Goal: Task Accomplishment & Management: Manage account settings

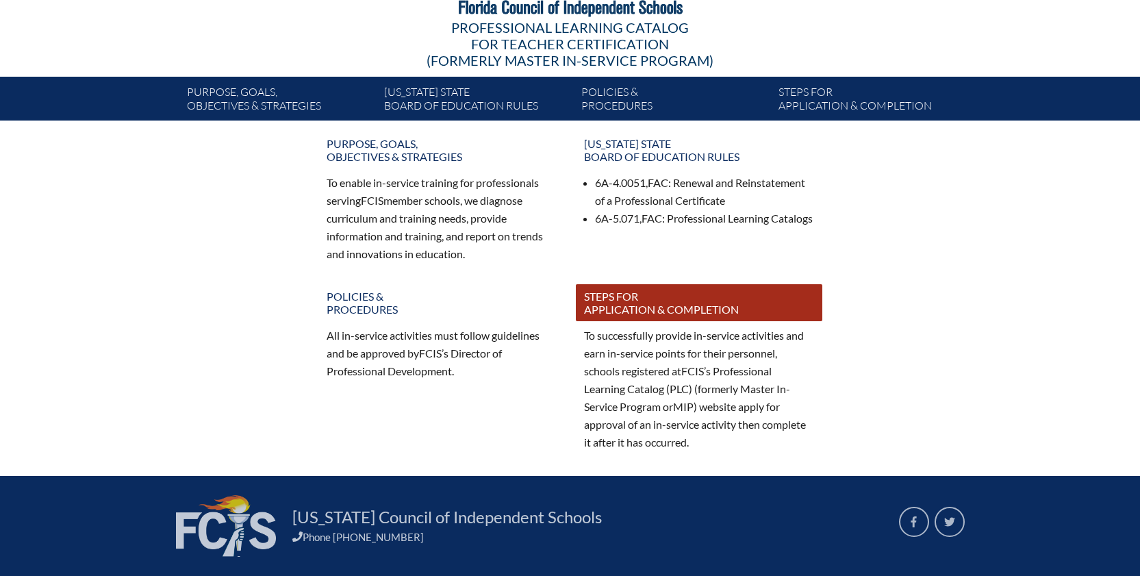
scroll to position [125, 0]
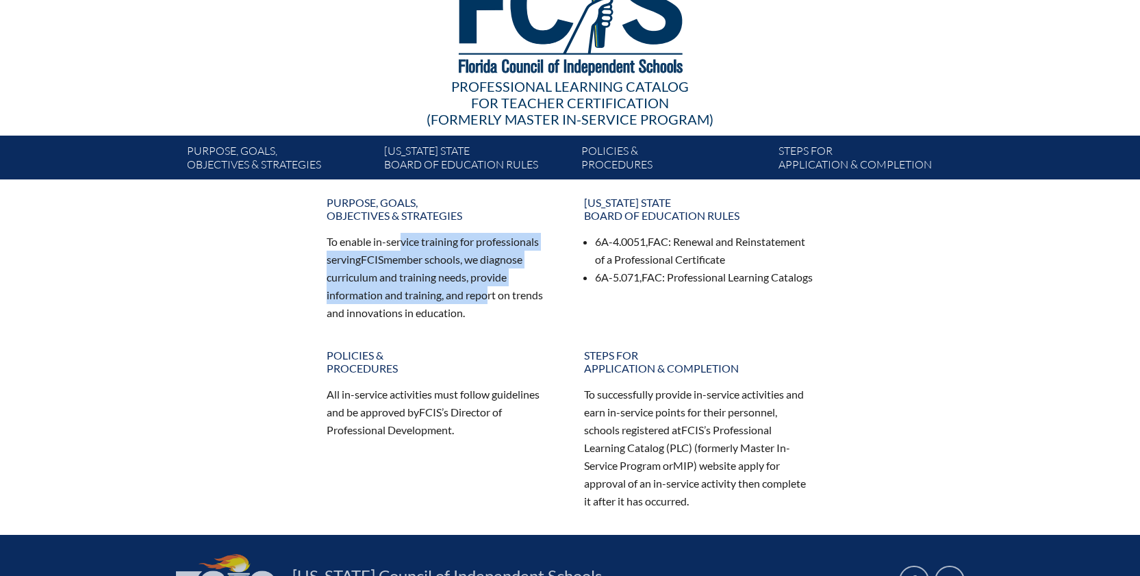
drag, startPoint x: 403, startPoint y: 242, endPoint x: 481, endPoint y: 296, distance: 94.0
click at [481, 296] on p "To enable in-service training for professionals serving FCIS member schools, we…" at bounding box center [442, 277] width 230 height 88
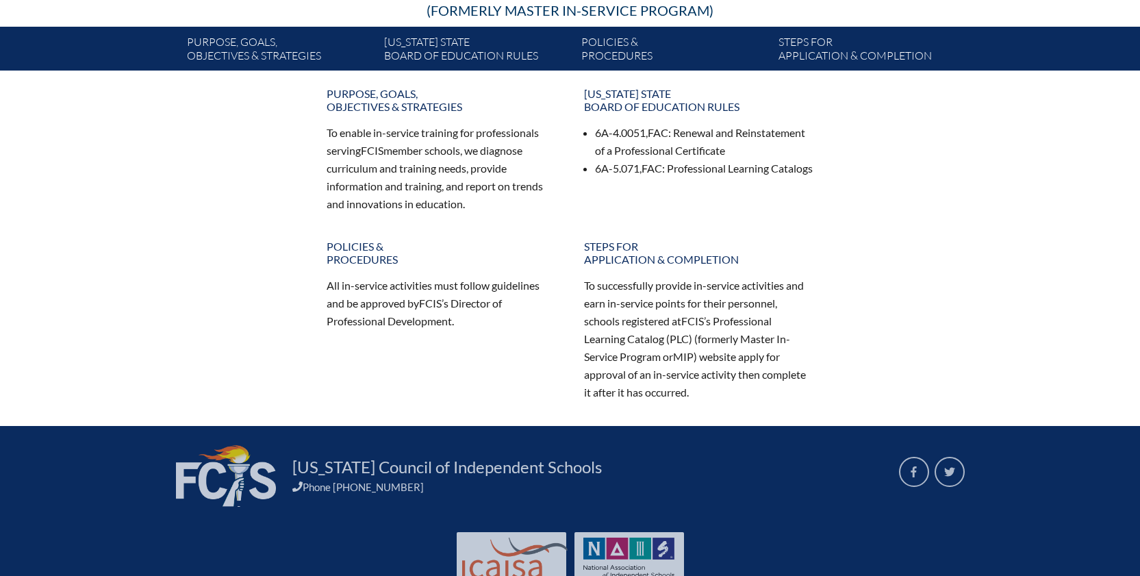
scroll to position [261, 0]
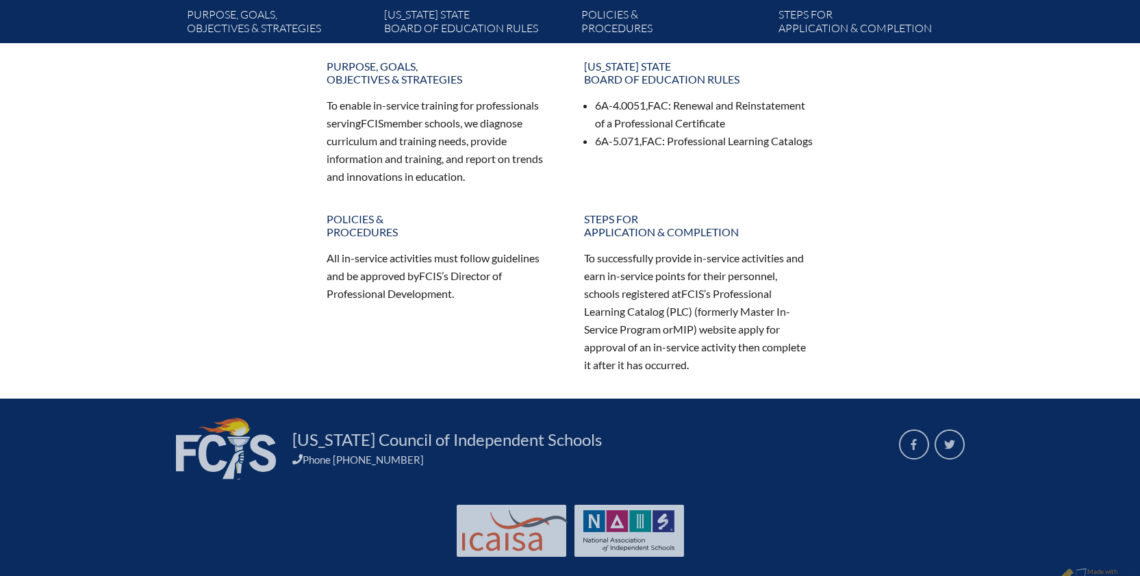
drag, startPoint x: 657, startPoint y: 265, endPoint x: 681, endPoint y: 346, distance: 84.9
click at [681, 346] on p "To successfully provide in-service activities and earn in-service points for th…" at bounding box center [699, 311] width 230 height 124
drag, startPoint x: 621, startPoint y: 302, endPoint x: 692, endPoint y: 327, distance: 75.4
click at [692, 327] on p "To successfully provide in-service activities and earn in-service points for th…" at bounding box center [699, 311] width 230 height 124
click at [692, 327] on span "MIP" at bounding box center [683, 329] width 21 height 13
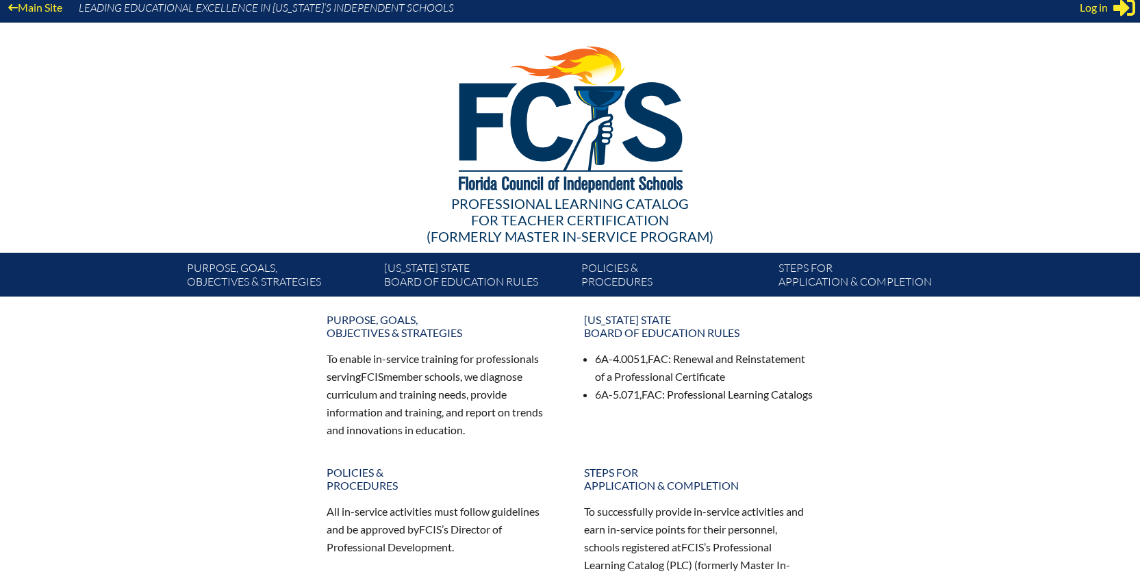
scroll to position [0, 0]
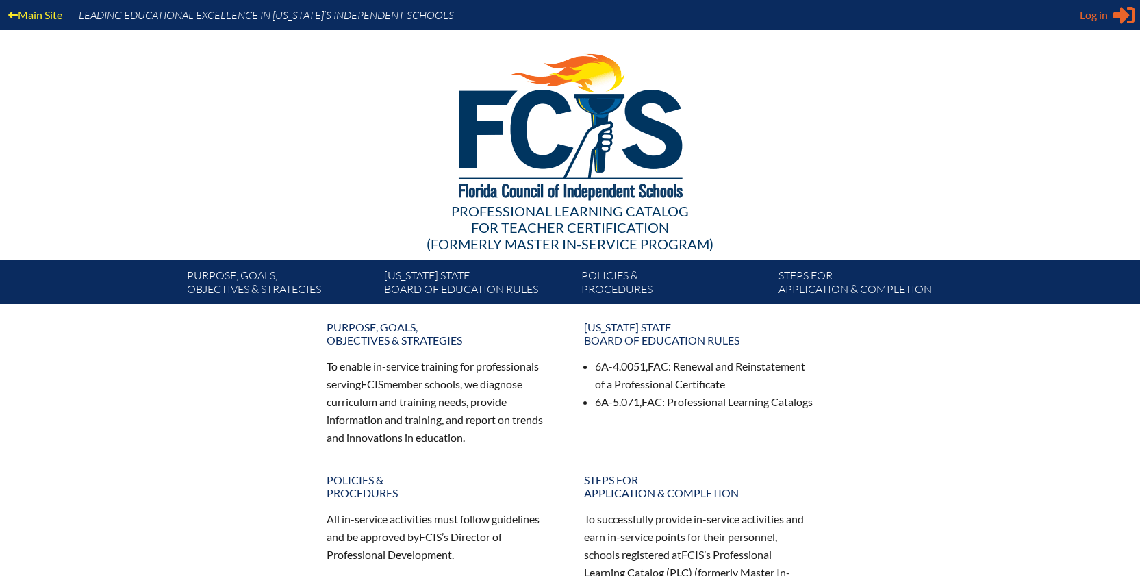
click at [1121, 16] on icon at bounding box center [1124, 15] width 22 height 17
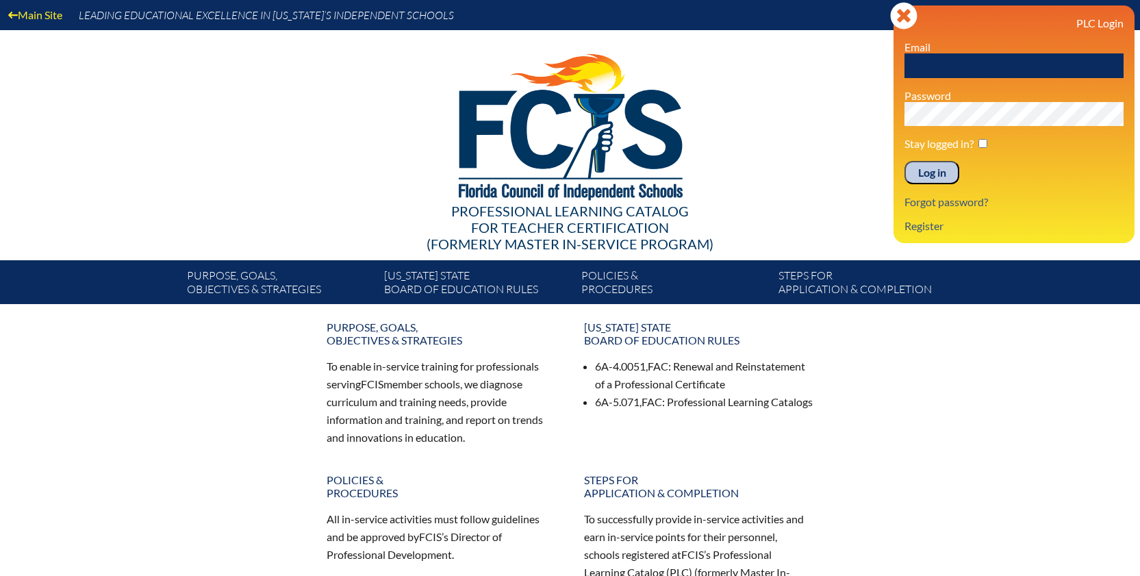
click at [965, 62] on input "text" at bounding box center [1014, 65] width 219 height 25
type input "[EMAIL_ADDRESS][DOMAIN_NAME]"
click at [951, 129] on div "PLC Login Email [EMAIL_ADDRESS][DOMAIN_NAME] Password Stay logged in? Log in Fo…" at bounding box center [1014, 124] width 219 height 216
